Goal: Task Accomplishment & Management: Manage account settings

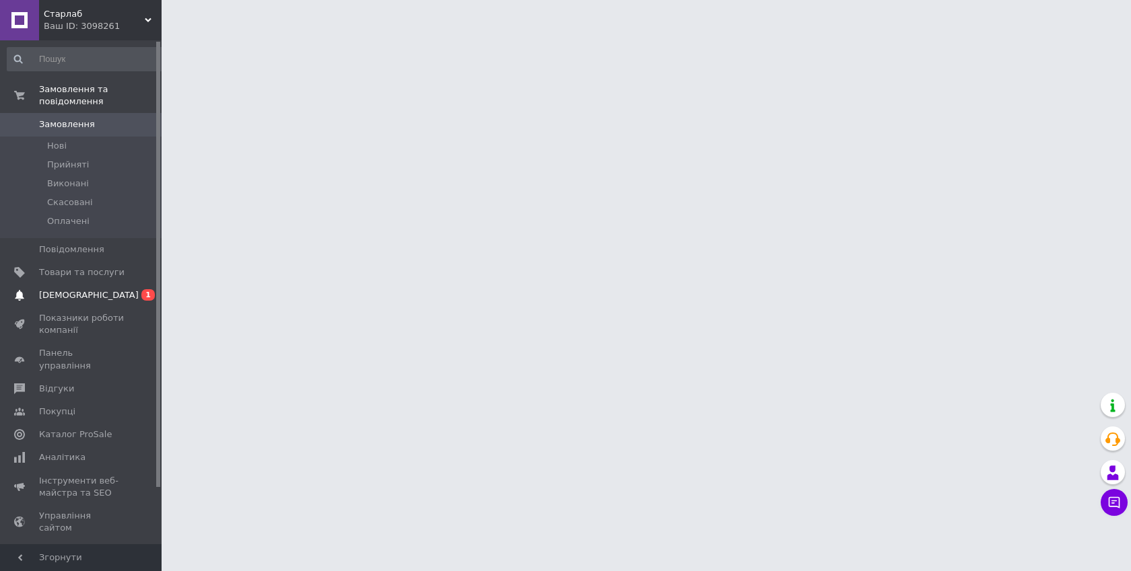
click at [78, 291] on link "Сповіщення 0 1" at bounding box center [86, 295] width 173 height 23
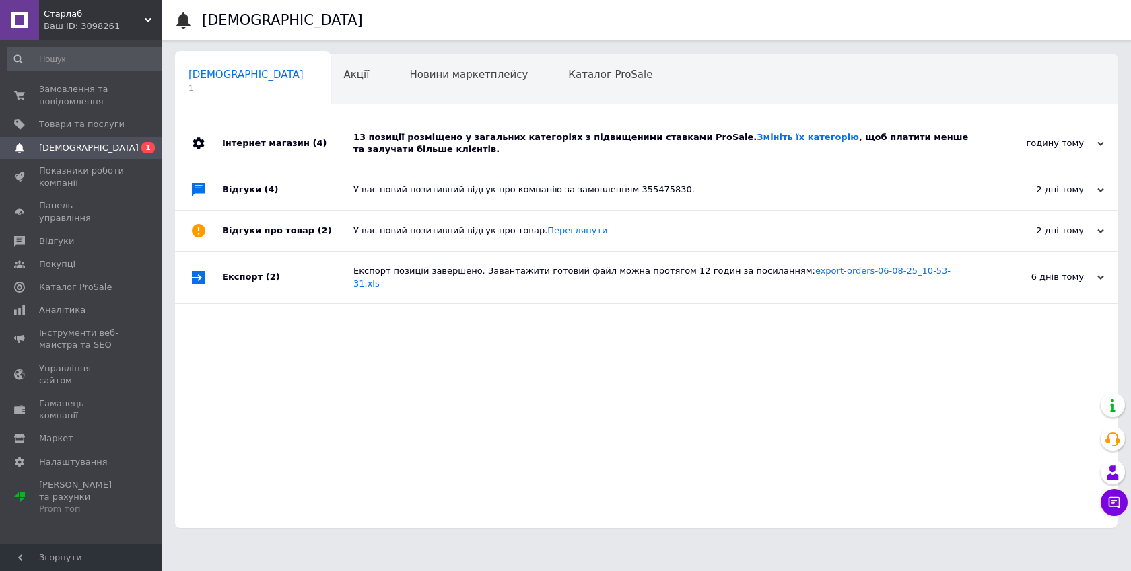
click at [475, 147] on div "13 позиції розміщено у загальних категоріях з підвищеними ставками ProSale. Змі…" at bounding box center [661, 143] width 616 height 24
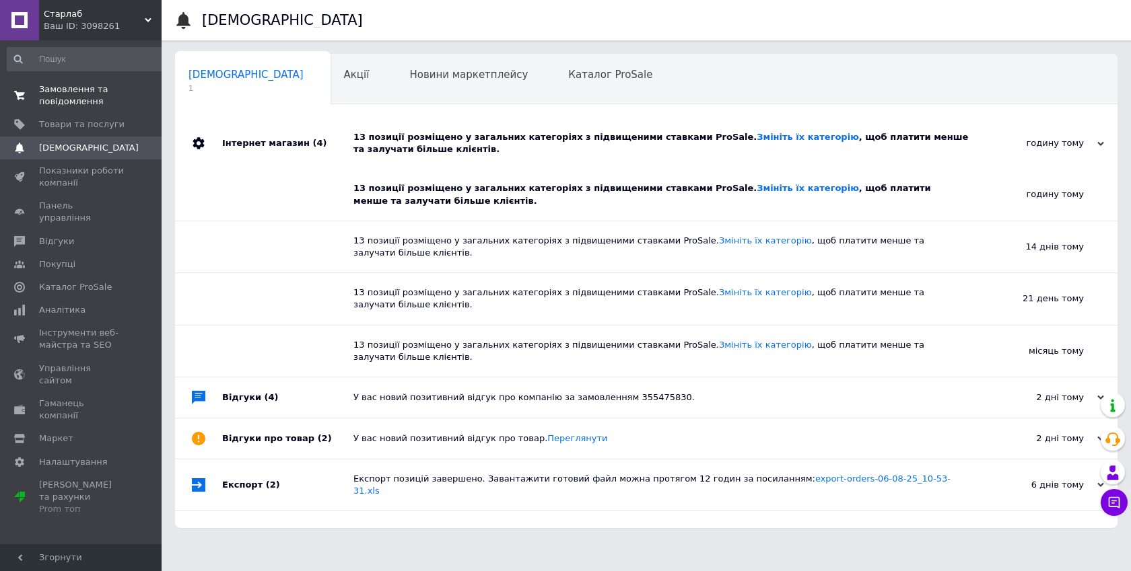
click at [77, 92] on span "Замовлення та повідомлення" at bounding box center [81, 95] width 85 height 24
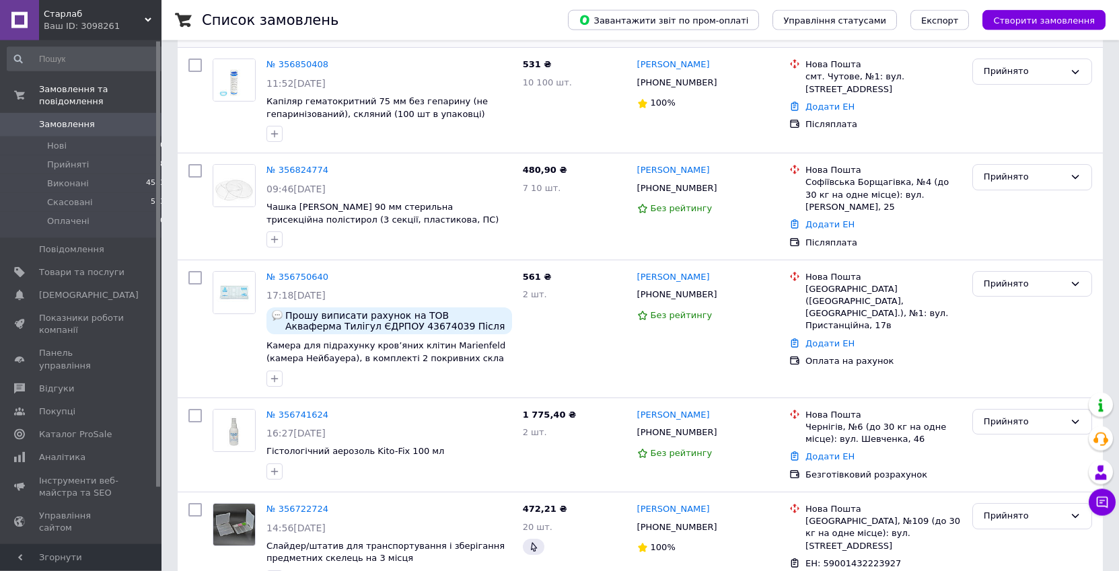
scroll to position [275, 0]
